Goal: Information Seeking & Learning: Learn about a topic

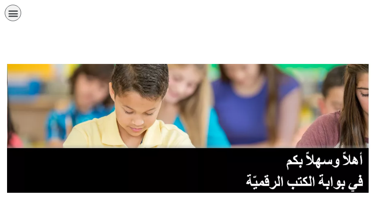
scroll to position [188, 0]
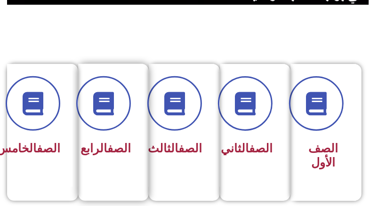
click at [153, 156] on div "الصف الرابع" at bounding box center [118, 132] width 71 height 137
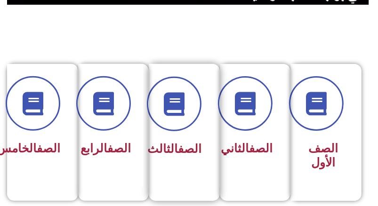
click at [192, 124] on div at bounding box center [182, 104] width 40 height 55
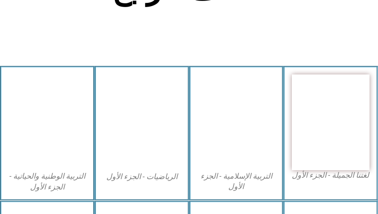
scroll to position [236, 0]
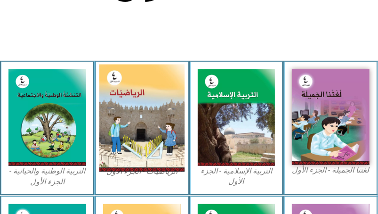
click at [156, 148] on img at bounding box center [141, 117] width 85 height 107
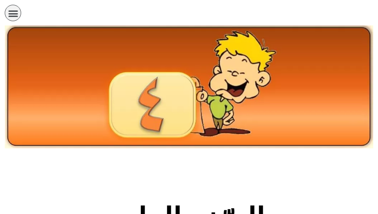
scroll to position [0, 0]
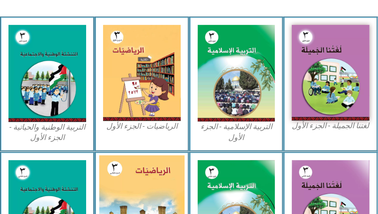
scroll to position [330, 0]
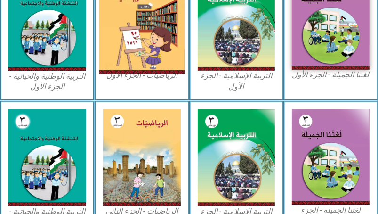
click at [164, 40] on img at bounding box center [141, 22] width 85 height 106
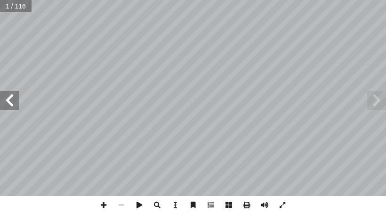
click at [13, 105] on span at bounding box center [9, 100] width 19 height 19
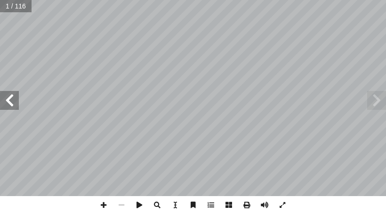
click at [13, 105] on span at bounding box center [9, 100] width 19 height 19
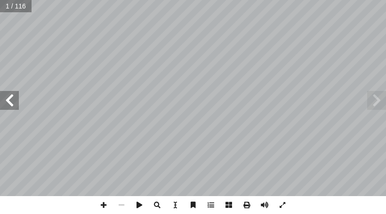
click at [13, 105] on span at bounding box center [9, 100] width 19 height 19
click at [382, 103] on span at bounding box center [376, 100] width 19 height 19
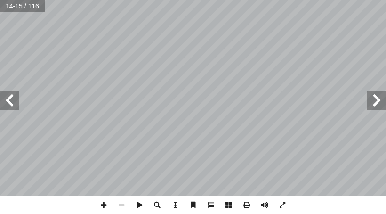
click at [382, 103] on span at bounding box center [376, 100] width 19 height 19
click at [6, 98] on span at bounding box center [9, 100] width 19 height 19
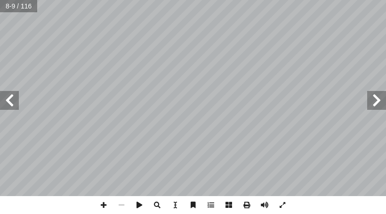
click at [6, 98] on span at bounding box center [9, 100] width 19 height 19
click at [103, 203] on span at bounding box center [104, 205] width 18 height 18
click at [108, 203] on span at bounding box center [104, 205] width 18 height 18
click at [123, 206] on span at bounding box center [122, 205] width 18 height 18
click at [107, 203] on span at bounding box center [104, 205] width 18 height 18
